Goal: Task Accomplishment & Management: Manage account settings

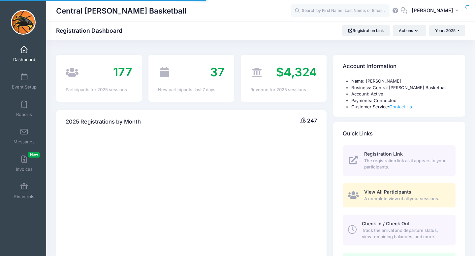
select select
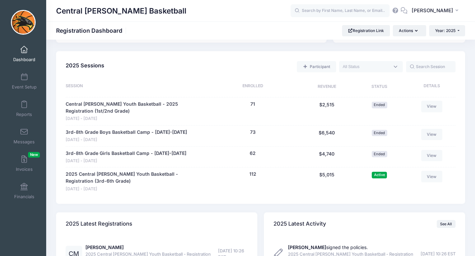
scroll to position [288, 0]
click at [214, 56] on div "2025 Sessions Participant Upcoming Live Completed Session Enrolled Revenue Stat…" at bounding box center [260, 127] width 409 height 153
click at [220, 65] on div "Participant Upcoming Live Completed" at bounding box center [281, 66] width 349 height 14
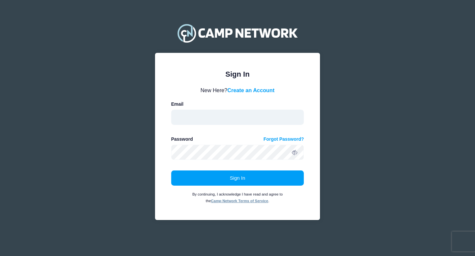
type input "acrozier@centrallee.org"
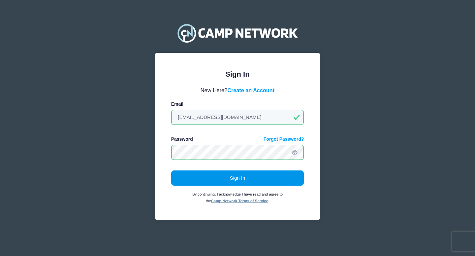
click at [232, 175] on button "Sign In" at bounding box center [237, 177] width 133 height 15
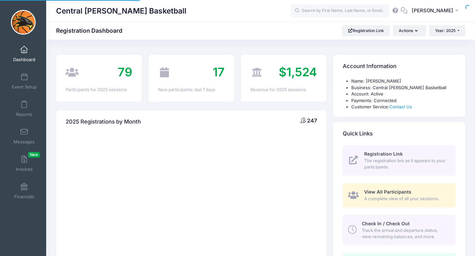
select select
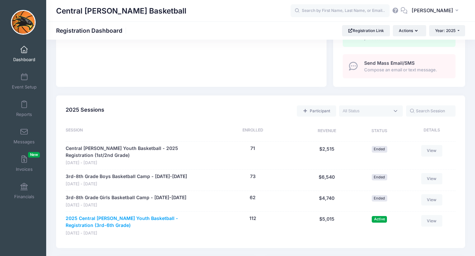
scroll to position [241, 0]
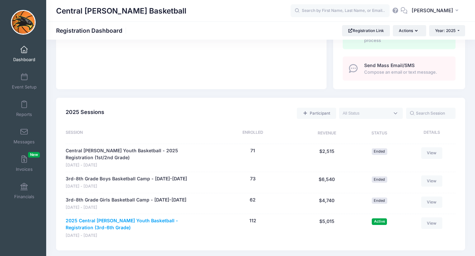
click at [104, 220] on link "2025 Central [PERSON_NAME] Youth Basketball - Registration (3rd-6th Grade)" at bounding box center [134, 224] width 137 height 14
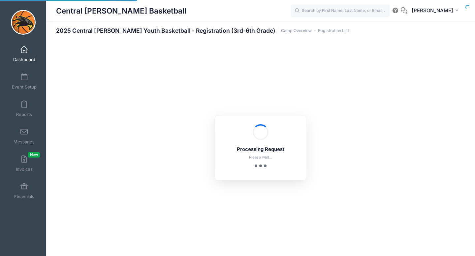
select select "10"
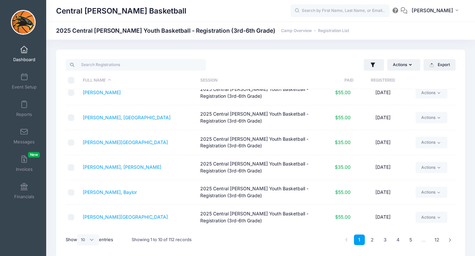
scroll to position [28, 0]
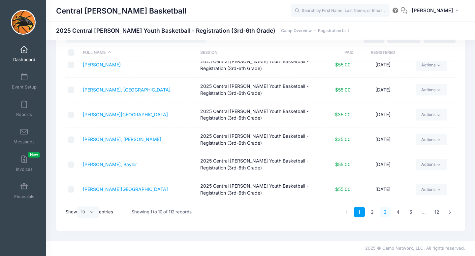
click at [386, 211] on link "3" at bounding box center [385, 212] width 11 height 11
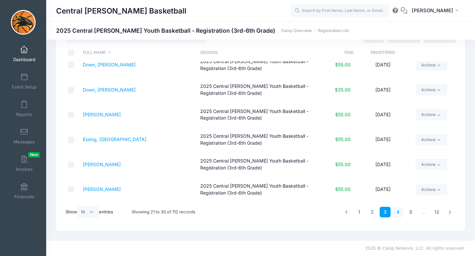
click at [399, 211] on link "4" at bounding box center [398, 212] width 11 height 11
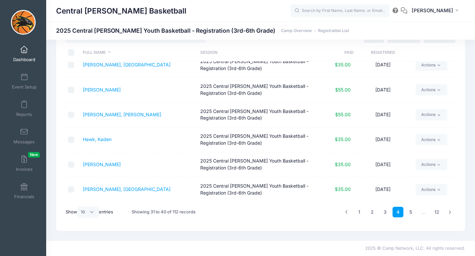
scroll to position [0, 0]
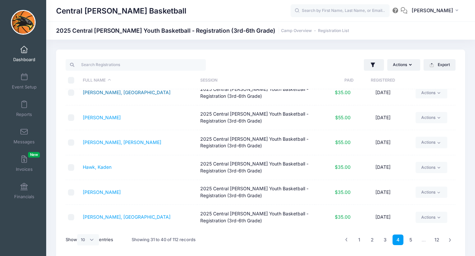
click at [90, 92] on link "[PERSON_NAME], [GEOGRAPHIC_DATA]" at bounding box center [127, 92] width 88 height 6
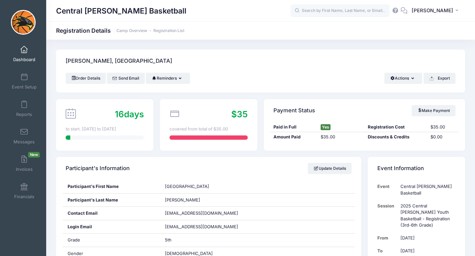
click at [286, 73] on div "Order Details Send Email Reminders Send Payment Reminder Send Document Reminder…" at bounding box center [261, 78] width 390 height 11
